Goal: Task Accomplishment & Management: Manage account settings

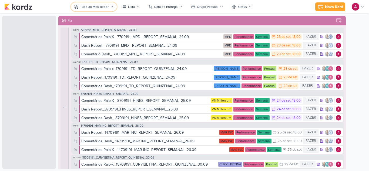
click at [89, 9] on button "Tudo ao Meu Redor" at bounding box center [94, 6] width 46 height 9
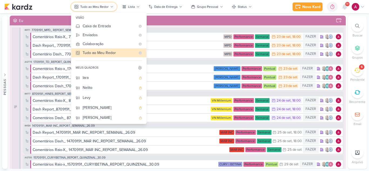
click at [96, 5] on div "Tudo ao Meu Redor" at bounding box center [94, 6] width 28 height 5
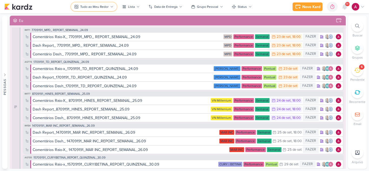
click at [96, 5] on div "Tudo ao Meu Redor" at bounding box center [94, 6] width 28 height 5
click at [96, 10] on button "Tudo ao Meu Redor" at bounding box center [94, 6] width 46 height 9
click at [104, 8] on div "Tudo ao Meu Redor" at bounding box center [94, 6] width 28 height 5
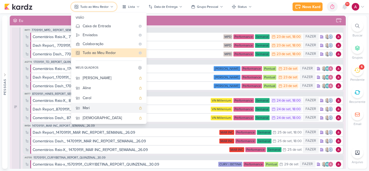
scroll to position [41, 0]
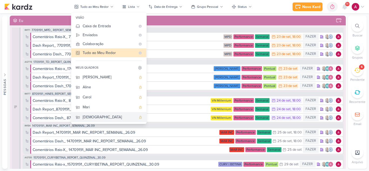
click at [92, 118] on div "[DEMOGRAPHIC_DATA]" at bounding box center [109, 117] width 53 height 6
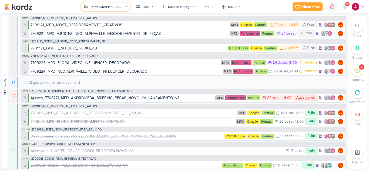
click at [110, 4] on button "[DEMOGRAPHIC_DATA]" at bounding box center [105, 6] width 50 height 9
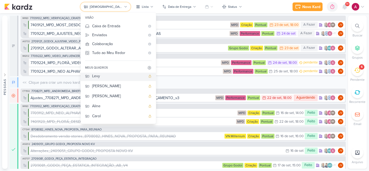
scroll to position [0, 0]
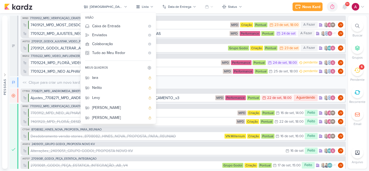
click at [260, 7] on div "Novo Kard Ctrl + k 0h0m Sessão desligada... Hoje 0h0m Semana 0h0m Mês 0h0m" at bounding box center [184, 7] width 360 height 14
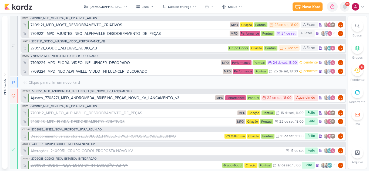
click at [345, 6] on icon at bounding box center [344, 6] width 4 height 5
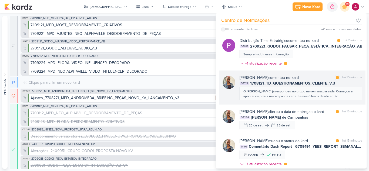
click at [331, 97] on div "O Levy já respondeu no grupo na semana passada. Começou a apontar os pixels na …" at bounding box center [300, 94] width 114 height 10
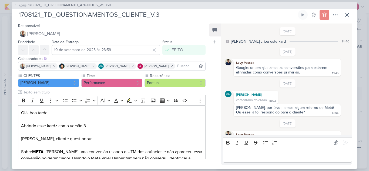
scroll to position [60, 0]
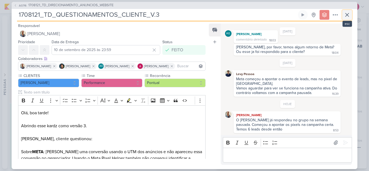
click at [346, 14] on icon at bounding box center [346, 14] width 3 height 3
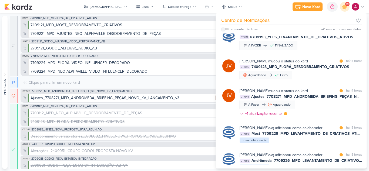
scroll to position [494, 0]
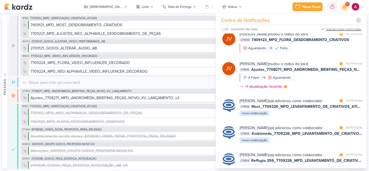
click at [339, 28] on div "marcar todas como lidas" at bounding box center [343, 29] width 35 height 5
click at [55, 5] on div "Novo Kard Ctrl + k 0h0m Sessão desligada... Hoje 0h0m Semana 0h0m Mês 0h0m" at bounding box center [184, 7] width 360 height 14
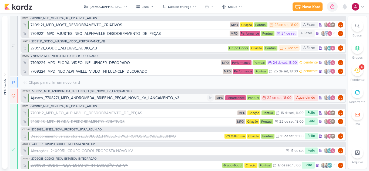
click at [174, 100] on div "Ajustes_7708271_MPD_ANDROMEDA_BRIEFING_PEÇAS_NOVO_KV_LANÇAMENTO_v3" at bounding box center [105, 98] width 149 height 6
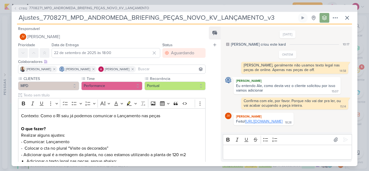
click at [272, 124] on link "https://drive.google.com/drive/folders/1ovbfIuqxZn0is9ijoAvKlqbucRhY08aK?usp=sh…" at bounding box center [263, 121] width 37 height 5
click at [249, 153] on p "Editor editing area: main" at bounding box center [286, 152] width 123 height 6
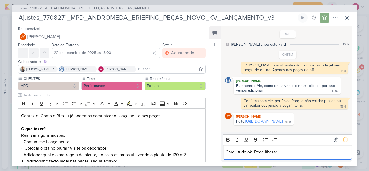
scroll to position [20, 0]
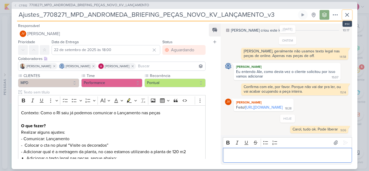
click at [349, 15] on icon at bounding box center [347, 15] width 6 height 6
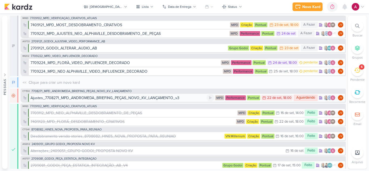
click at [149, 96] on div "Ajustes_7708271_MPD_ANDROMEDA_BRIEFING_PEÇAS_NOVO_KV_LANÇAMENTO_v3" at bounding box center [105, 98] width 149 height 6
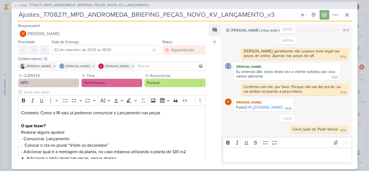
click at [237, 155] on p "Editor editing area: main" at bounding box center [286, 155] width 123 height 6
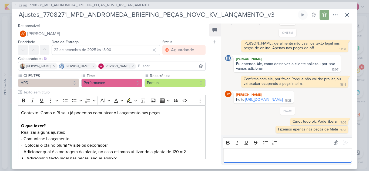
scroll to position [28, 0]
click at [350, 15] on icon at bounding box center [347, 15] width 6 height 6
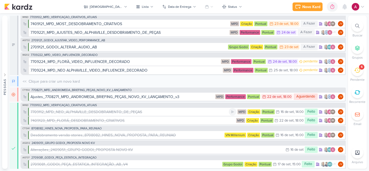
scroll to position [0, 0]
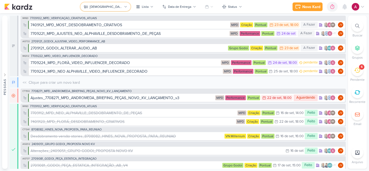
click at [106, 7] on div "[DEMOGRAPHIC_DATA]" at bounding box center [106, 6] width 33 height 5
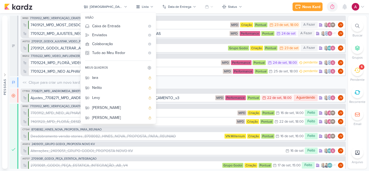
click at [151, 67] on icon at bounding box center [149, 68] width 4 height 4
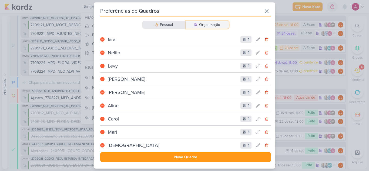
click at [196, 25] on icon at bounding box center [195, 24] width 3 height 3
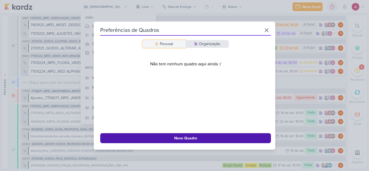
click at [158, 41] on button "Pessoal" at bounding box center [163, 44] width 43 height 8
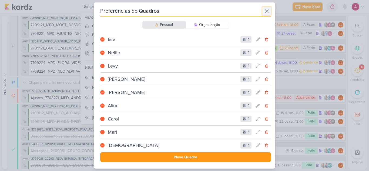
click at [265, 12] on icon at bounding box center [266, 11] width 6 height 6
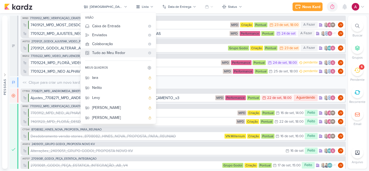
click at [130, 51] on div "Tudo ao Meu Redor" at bounding box center [118, 53] width 53 height 6
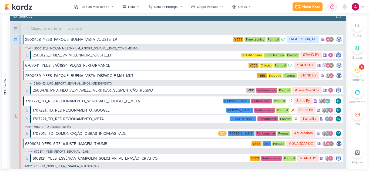
scroll to position [2295, 0]
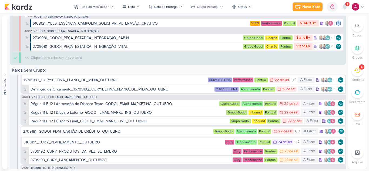
click at [352, 8] on img at bounding box center [356, 7] width 8 height 8
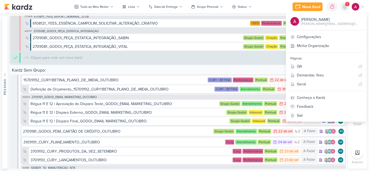
click at [345, 9] on icon at bounding box center [344, 7] width 6 height 6
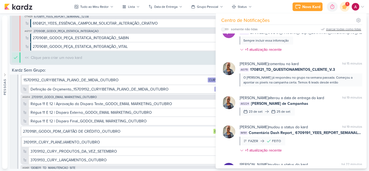
scroll to position [0, 0]
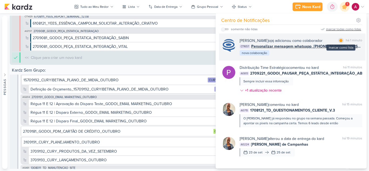
click at [338, 42] on div "marcar como lida" at bounding box center [340, 40] width 5 height 5
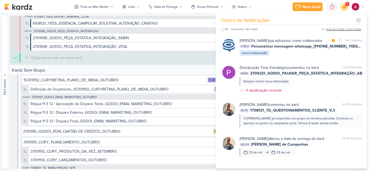
click at [345, 8] on icon at bounding box center [344, 7] width 6 height 6
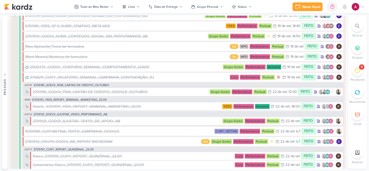
scroll to position [1107, 0]
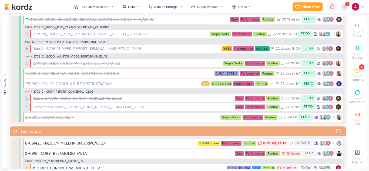
click at [343, 6] on icon at bounding box center [344, 6] width 4 height 5
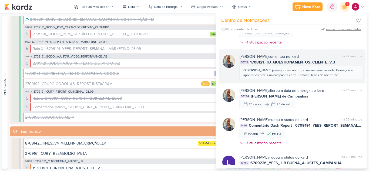
scroll to position [270, 0]
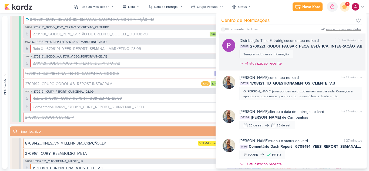
click at [309, 62] on div "Distribuição Time Estratégico comentou no kard marcar como não lida há 19 minut…" at bounding box center [300, 53] width 123 height 31
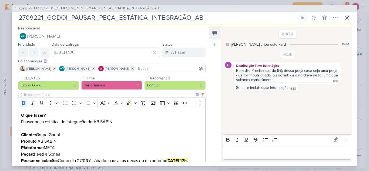
scroll to position [0, 0]
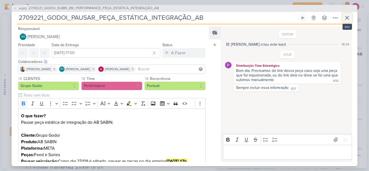
click at [347, 17] on icon at bounding box center [347, 18] width 6 height 6
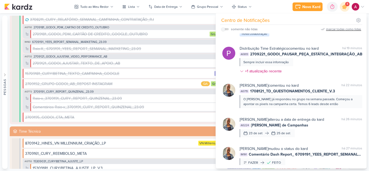
click at [343, 27] on div "marcar todas como lidas" at bounding box center [343, 29] width 35 height 5
click at [345, 10] on icon at bounding box center [344, 6] width 9 height 9
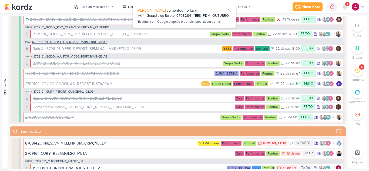
click at [84, 42] on span "6709191_YEES_REPORT_SEMANAL_MARKETING_23.09" at bounding box center [69, 42] width 75 height 3
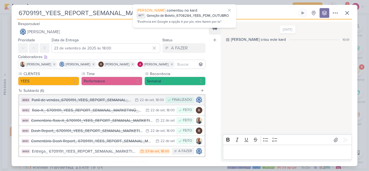
scroll to position [25, 0]
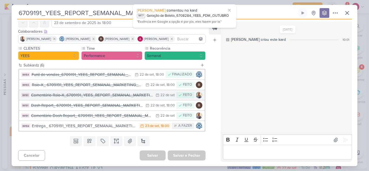
click at [74, 95] on div "Comentário Raio-X_6709191_YEES_REPORT_SEMANAL_MARKETING_23.09" at bounding box center [92, 95] width 122 height 6
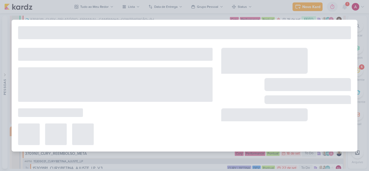
type input "Comentário Raio-X_6709191_YEES_REPORT_SEMANAL_MARKETING_23.09"
type input "22 de setembro de 2025 às 23:59"
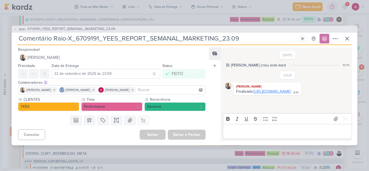
click at [269, 94] on link "https://docs.google.com/spreadsheets/d/1pAuJUe2cdaXqLyTkcSVGBBk4qowCcvTaMAlMzpu…" at bounding box center [272, 91] width 37 height 5
click at [345, 38] on icon at bounding box center [347, 38] width 6 height 6
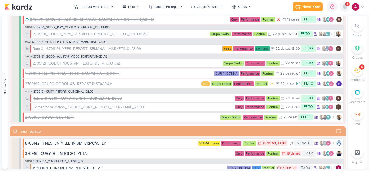
click at [343, 9] on icon at bounding box center [344, 7] width 6 height 6
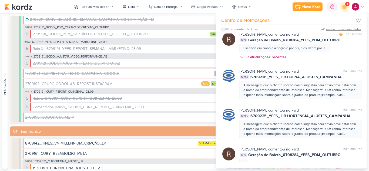
scroll to position [0, 0]
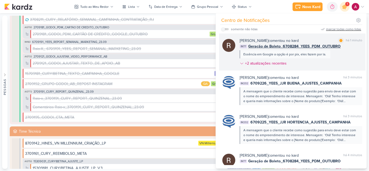
click at [328, 62] on div "Rafael Dornelles comentou no kard marcar como lida há 1 minuto IM77 Geração de …" at bounding box center [300, 53] width 123 height 31
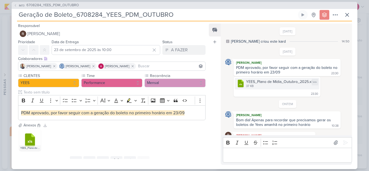
scroll to position [322, 0]
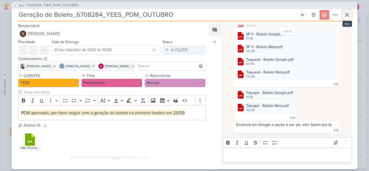
click at [347, 15] on icon at bounding box center [346, 14] width 3 height 3
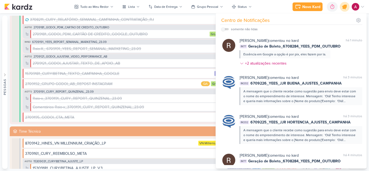
click at [343, 9] on icon at bounding box center [344, 7] width 6 height 6
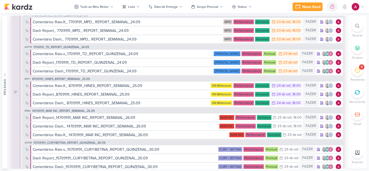
scroll to position [0, 0]
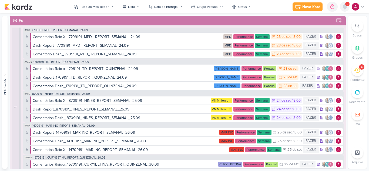
click at [345, 7] on icon at bounding box center [344, 6] width 4 height 5
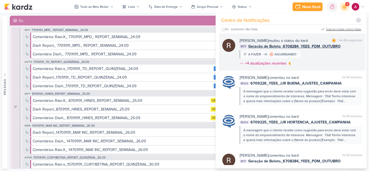
click at [342, 55] on div "Rafael Dornelles mudou o status do kard marcar como lida há 48 segundos IM77 Ge…" at bounding box center [300, 53] width 123 height 31
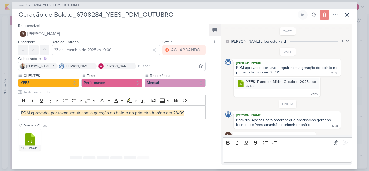
scroll to position [338, 0]
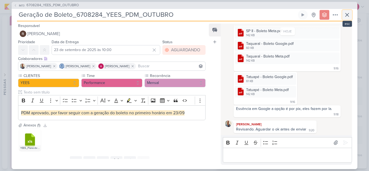
click at [350, 16] on icon at bounding box center [347, 15] width 6 height 6
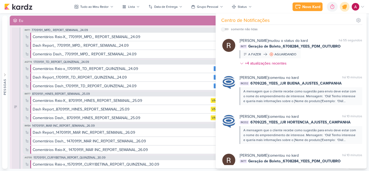
click at [345, 7] on icon at bounding box center [344, 7] width 6 height 6
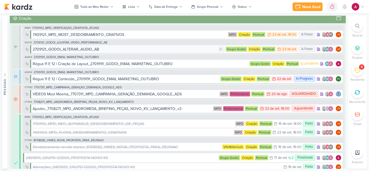
scroll to position [351, 0]
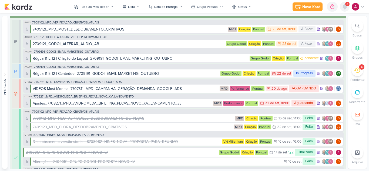
click at [345, 8] on icon at bounding box center [344, 6] width 4 height 5
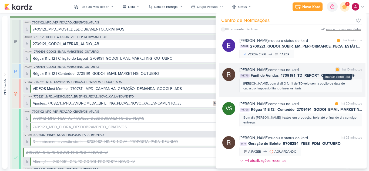
click at [336, 69] on div at bounding box center [337, 69] width 3 height 3
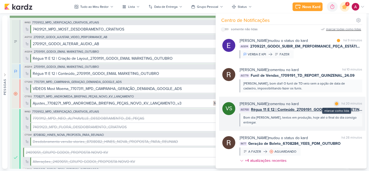
click at [335, 104] on div at bounding box center [336, 103] width 3 height 3
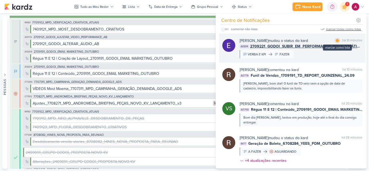
click at [336, 42] on div at bounding box center [337, 40] width 3 height 3
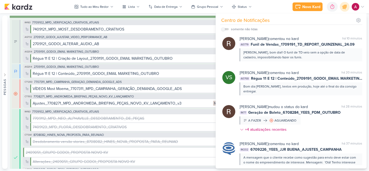
scroll to position [0, 0]
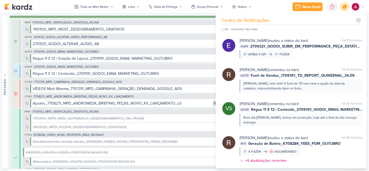
click at [347, 4] on div at bounding box center [345, 7] width 14 height 14
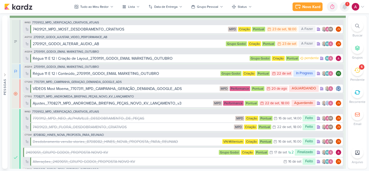
click at [346, 8] on icon at bounding box center [344, 6] width 4 height 5
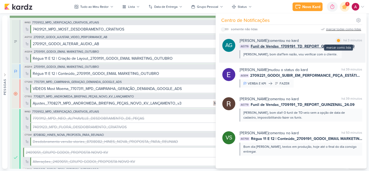
click at [338, 40] on div at bounding box center [338, 40] width 3 height 3
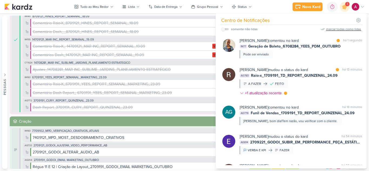
scroll to position [243, 0]
click at [71, 101] on span "3709191_CURY_REPORT_QUINZENAL_23.09" at bounding box center [63, 100] width 60 height 3
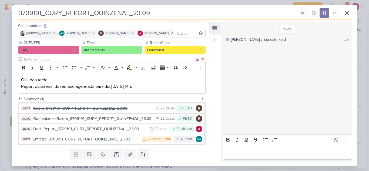
scroll to position [44, 0]
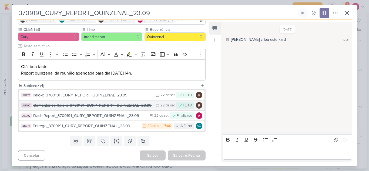
click at [90, 105] on div "Comentários Raio-x_3709191_CURY_REPORT_QUINZENAL_23.09" at bounding box center [93, 105] width 120 height 6
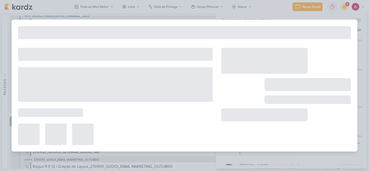
type input "Comentários Raio-x_3709191_CURY_REPORT_QUINZENAL_23.09"
type input "22 de setembro de 2025 às 23:59"
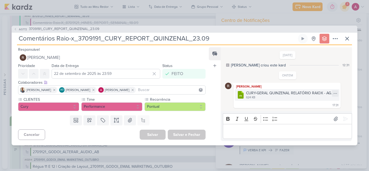
click at [268, 95] on div "CURY-GERAL QUINZENAL RELATÓRIO RAIOX - AGOSTO_SETEMBRO.xlsx" at bounding box center [291, 93] width 90 height 6
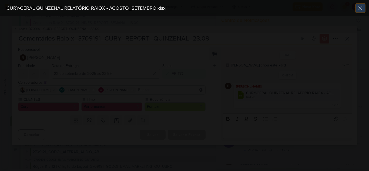
click at [358, 11] on icon at bounding box center [360, 8] width 6 height 6
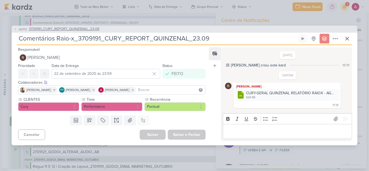
click at [21, 31] on span "AG772" at bounding box center [23, 29] width 10 height 4
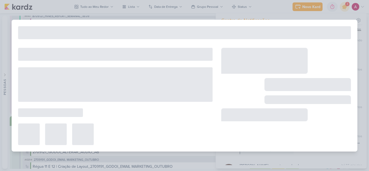
type input "3709191_CURY_REPORT_QUINZENAL_23.09"
type input "23 de setembro de 2025 às 17:00"
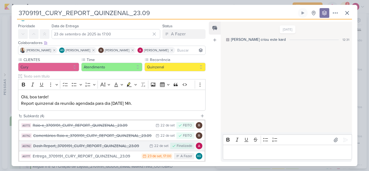
scroll to position [27, 0]
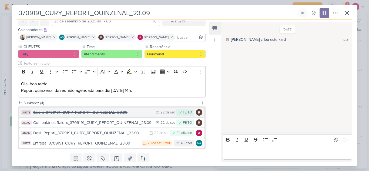
click at [73, 110] on div "Raio-x_3709191_CURY_REPORT_QUINZENAL_23.09" at bounding box center [93, 112] width 120 height 6
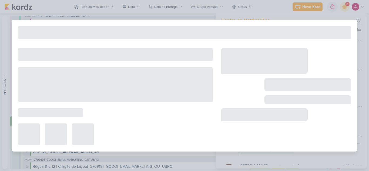
type input "Raio-x_3709191_CURY_REPORT_QUINZENAL_23.09"
type input "22 de setembro de 2025 às 23:59"
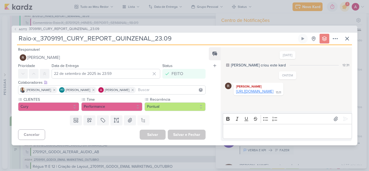
click at [264, 94] on link "https://docs.google.com/spreadsheets/d/1T7vcfo_kgOLhlm3xzuv2ssToi0qrzoOeHAM58vy…" at bounding box center [254, 91] width 37 height 5
click at [347, 38] on icon at bounding box center [346, 38] width 3 height 3
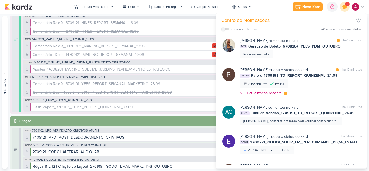
click at [343, 9] on icon at bounding box center [344, 6] width 9 height 9
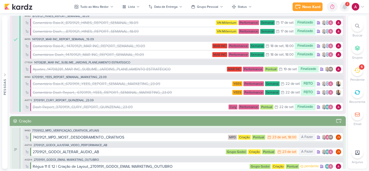
click at [346, 7] on icon at bounding box center [344, 6] width 4 height 5
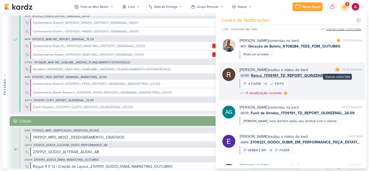
click at [335, 71] on div "marcar como lida" at bounding box center [337, 69] width 5 height 5
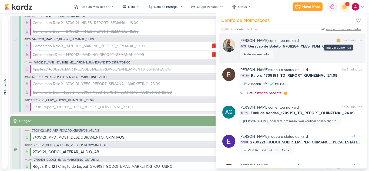
click at [337, 40] on div at bounding box center [338, 40] width 3 height 3
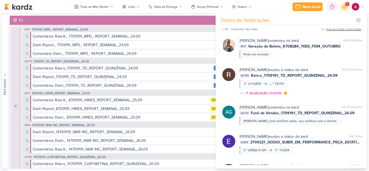
scroll to position [0, 0]
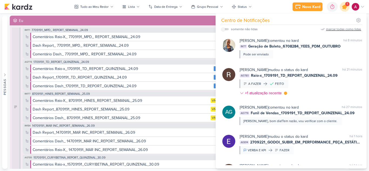
click at [343, 10] on icon at bounding box center [344, 6] width 9 height 9
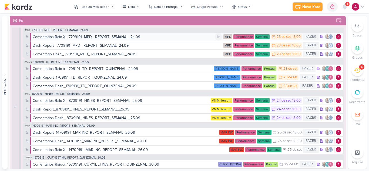
click at [112, 38] on div "Comentários Raio-X_ 7709191_MPD_ REPORT_SEMANAL_24.09" at bounding box center [86, 37] width 107 height 6
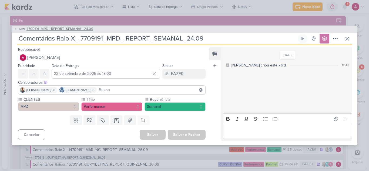
click at [71, 28] on span "7709191_MPD_ REPORT_SEMANAL_24.09" at bounding box center [59, 28] width 67 height 5
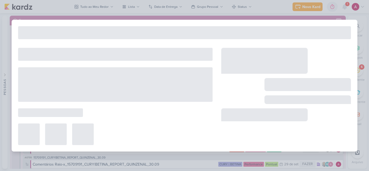
type input "7709191_MPD_ REPORT_SEMANAL_24.09"
type input "24 de setembro de 2025 às 18:00"
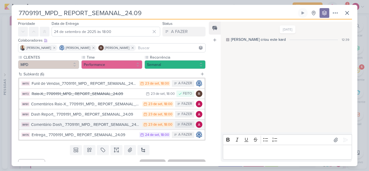
scroll to position [25, 0]
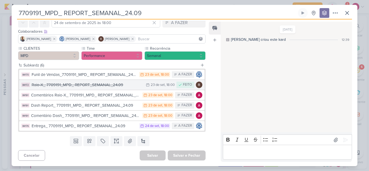
click at [98, 85] on div "Raio-X_ 7709191_MPD_ REPORT_SEMANAL_24.09" at bounding box center [88, 85] width 112 height 6
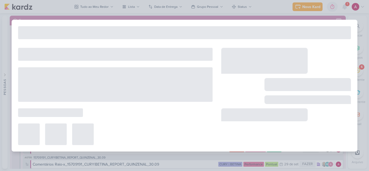
type input "Raio-X_ 7709191_MPD_ REPORT_SEMANAL_24.09"
type input "23 de setembro de 2025 às 18:00"
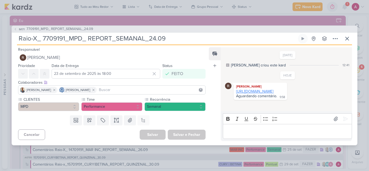
click at [254, 94] on link "https://docs.google.com/spreadsheets/d/11KoFWNBc-KZTgbOAMXT95i7vFYLQYM1iq80CgGL…" at bounding box center [254, 91] width 37 height 5
click at [19, 28] on span "IM171" at bounding box center [21, 29] width 7 height 4
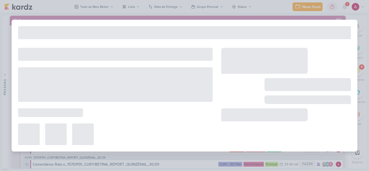
type input "7709191_MPD_ REPORT_SEMANAL_24.09"
type input "24 de setembro de 2025 às 18:00"
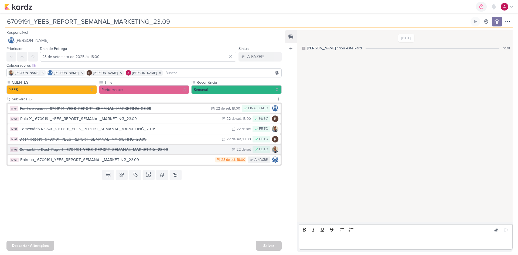
click at [146, 149] on div "Comentário Dash Report_ 6709191_YEES_REPORT_SEMANAL_MARKETING_23.09" at bounding box center [124, 150] width 210 height 6
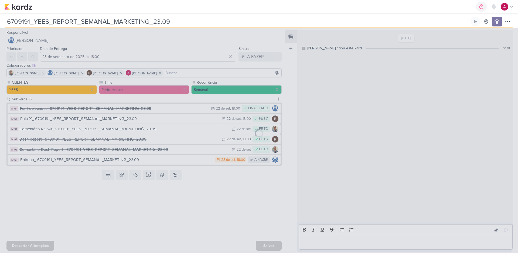
type input "Comentário Dash Report_ 6709191_YEES_REPORT_SEMANAL_MARKETING_23.09"
type input "22 de setembro de 2025 às 23:59"
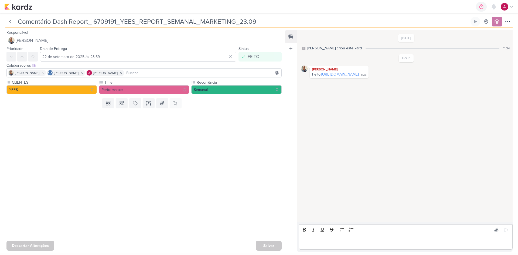
click at [359, 77] on link "[URL][DOMAIN_NAME]" at bounding box center [340, 74] width 37 height 5
click at [0, 108] on div "Templates Campos Personalizados Marcadores Caixa De Texto Anexo Este kard já é …" at bounding box center [142, 103] width 284 height 14
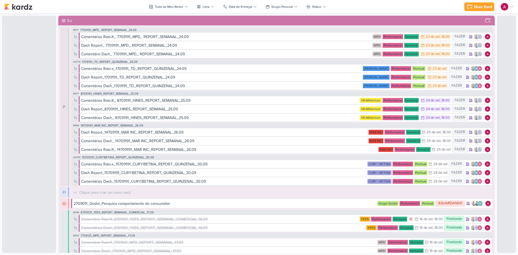
click at [510, 8] on icon at bounding box center [512, 7] width 4 height 4
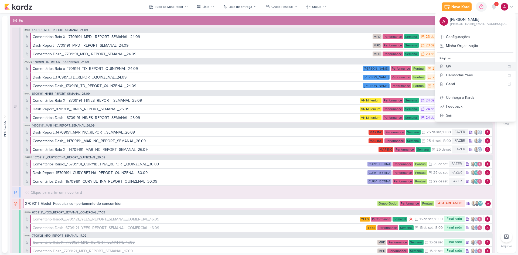
click at [471, 67] on div "QA" at bounding box center [475, 66] width 59 height 6
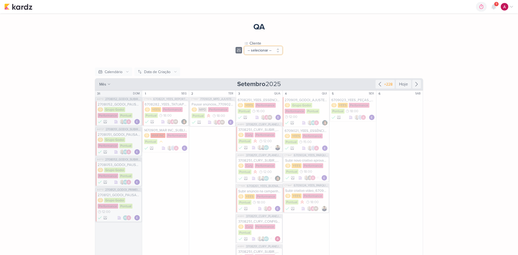
click at [269, 47] on button "-- selecionar --" at bounding box center [263, 50] width 38 height 8
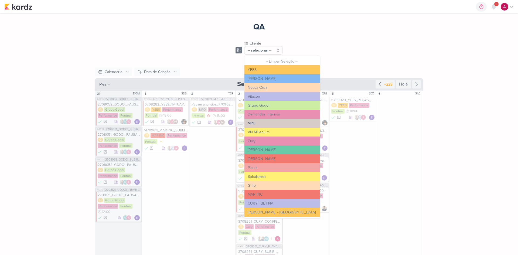
click at [259, 123] on button "MPD" at bounding box center [283, 123] width 76 height 9
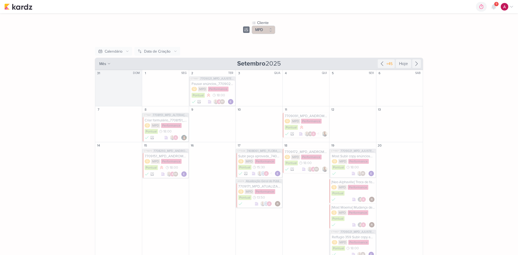
scroll to position [49, 0]
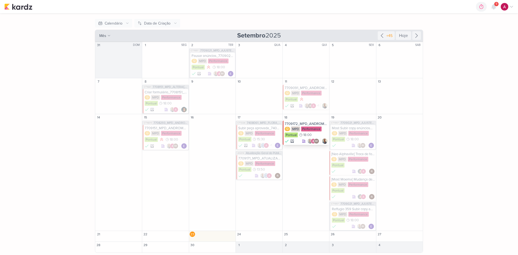
click at [313, 123] on div "7709172_MPD_ANDROMEDA_AJUSTE_SEGMENTAÇÃO" at bounding box center [306, 124] width 43 height 4
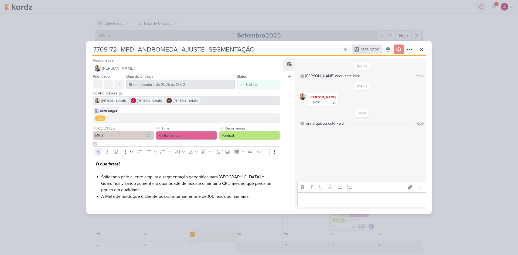
click at [258, 13] on div "7709172_MPD_ANDROMEDA_AJUSTE_SEGMENTAÇÃO Arquivado" at bounding box center [259, 127] width 518 height 255
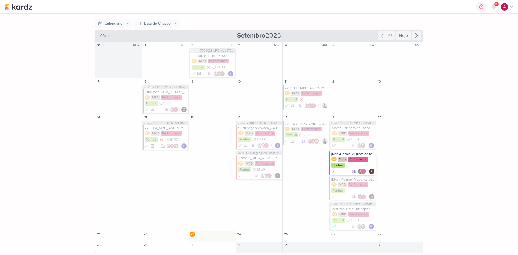
click at [357, 166] on div "Q MPD Performance Pontual" at bounding box center [353, 162] width 43 height 11
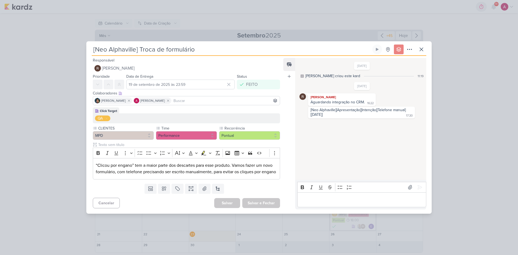
click at [449, 128] on div "[Neo Alphaville] Troca de formulário Criado por Iara" at bounding box center [259, 127] width 518 height 255
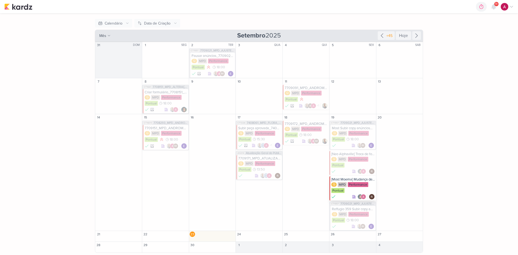
click at [335, 178] on div "[Most Moema] Mudança de formulário" at bounding box center [353, 179] width 43 height 4
click at [0, 0] on div at bounding box center [0, 0] width 0 height 0
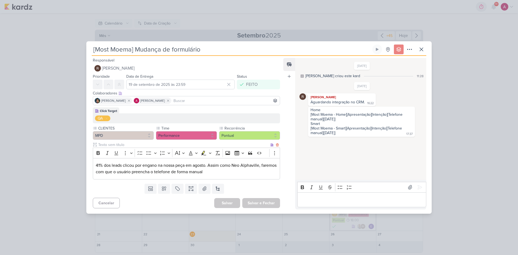
click at [233, 173] on p "41% dos leads clicou por engano na nossa peça em agosto. Assim como Neo Alphavi…" at bounding box center [186, 168] width 181 height 13
click at [421, 49] on icon at bounding box center [421, 49] width 3 height 3
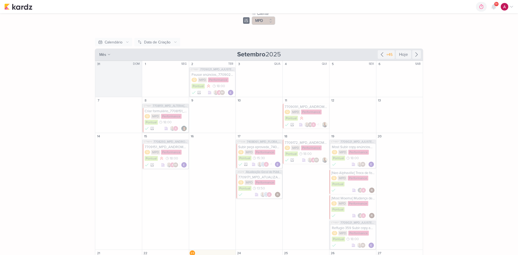
scroll to position [22, 0]
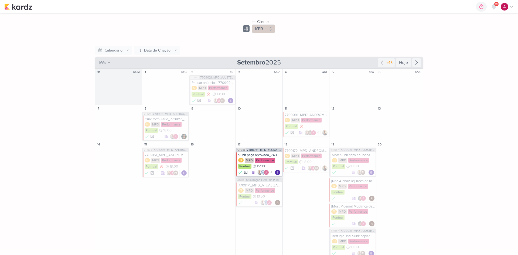
click at [265, 153] on div "Subir peça aprovada_7408061_MPD_FLORÁ_CRIAÇÃO_PEÇAS_EVOLUÇÃO_DE_OBRA" at bounding box center [259, 155] width 42 height 4
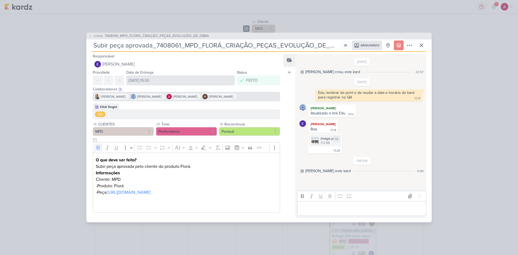
click at [319, 137] on img at bounding box center [316, 141] width 8 height 8
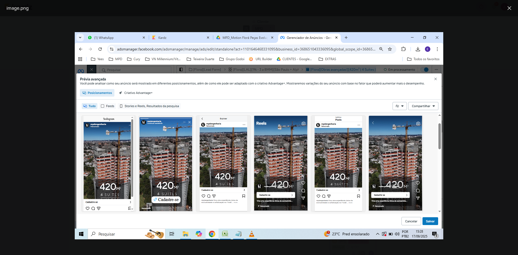
click at [438, 39] on img at bounding box center [259, 135] width 369 height 207
click at [461, 82] on div at bounding box center [259, 135] width 518 height 239
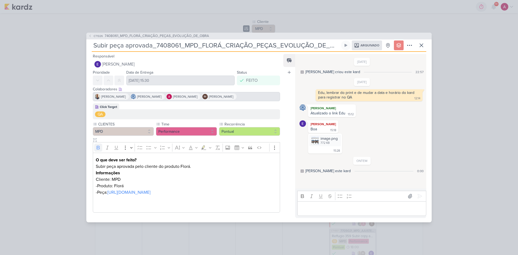
click at [441, 113] on div "CT1326 7408061_MPD_FLORÁ_CRIAÇÃO_PEÇAS_EVOLUÇÃO_DE_OBRA Subir peça aprovada_740…" at bounding box center [259, 127] width 518 height 255
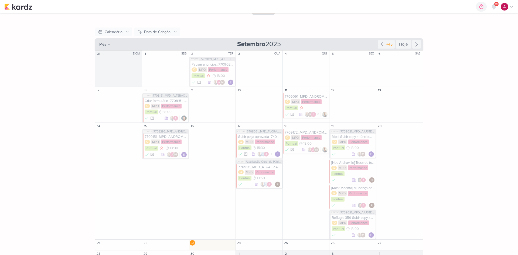
scroll to position [49, 0]
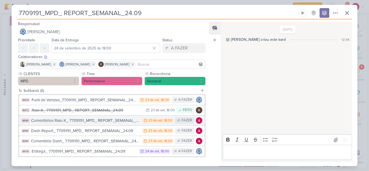
click at [93, 120] on div "Comentários Raio-X_ 7709191_MPD_ REPORT_SEMANAL_24.09" at bounding box center [85, 120] width 109 height 6
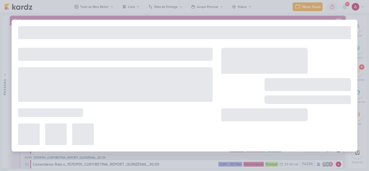
type input "Comentários Raio-X_ 7709191_MPD_ REPORT_SEMANAL_24.09"
type input "23 de setembro de 2025 às 18:00"
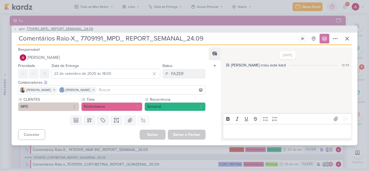
click at [16, 29] on icon at bounding box center [15, 29] width 3 height 3
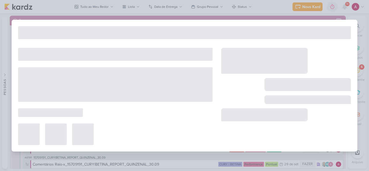
type input "7709191_MPD_ REPORT_SEMANAL_24.09"
type input "24 de setembro de 2025 às 18:00"
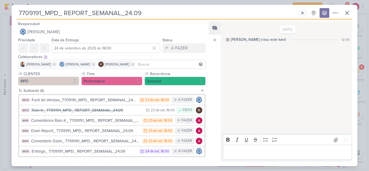
scroll to position [25, 0]
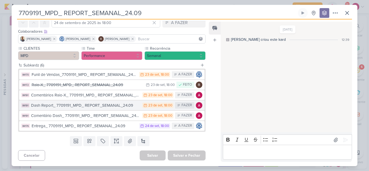
click at [83, 107] on div "Dash Report_ 7709191_MPD_ REPORT_SEMANAL_24.09" at bounding box center [85, 105] width 109 height 6
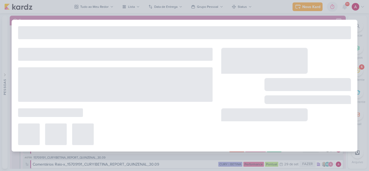
type input "Dash Report_ 7709191_MPD_ REPORT_SEMANAL_24.09"
type input "23 de setembro de 2025 às 18:00"
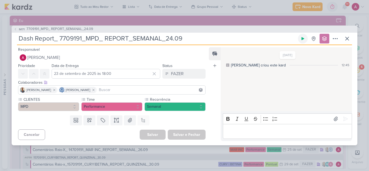
click at [304, 39] on icon at bounding box center [303, 38] width 4 height 4
